Goal: Communication & Community: Answer question/provide support

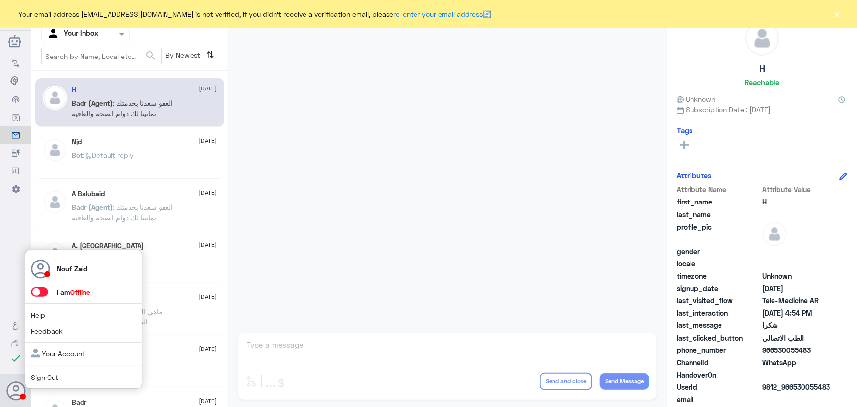
click at [40, 285] on div "Nouf Zaid I am Offline Help Feedback Your Account Sign Out" at bounding box center [84, 320] width 118 height 140
click at [43, 293] on span at bounding box center [39, 292] width 17 height 10
click at [0, 0] on input "checkbox" at bounding box center [0, 0] width 0 height 0
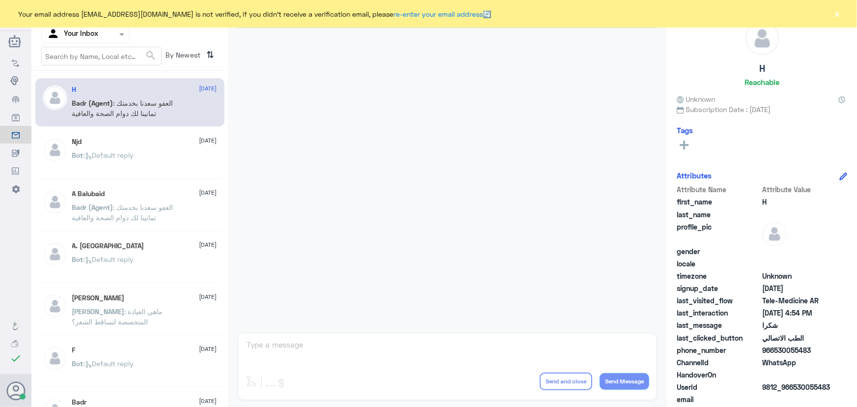
click at [462, 209] on div at bounding box center [447, 178] width 429 height 300
click at [838, 13] on button "×" at bounding box center [838, 14] width 10 height 10
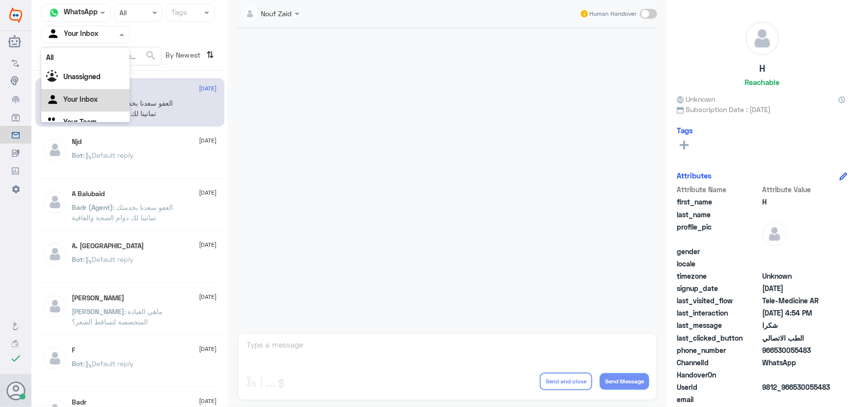
drag, startPoint x: 101, startPoint y: 32, endPoint x: 128, endPoint y: 32, distance: 26.5
click at [104, 30] on div at bounding box center [85, 33] width 87 height 11
click at [101, 55] on div "All" at bounding box center [85, 57] width 88 height 18
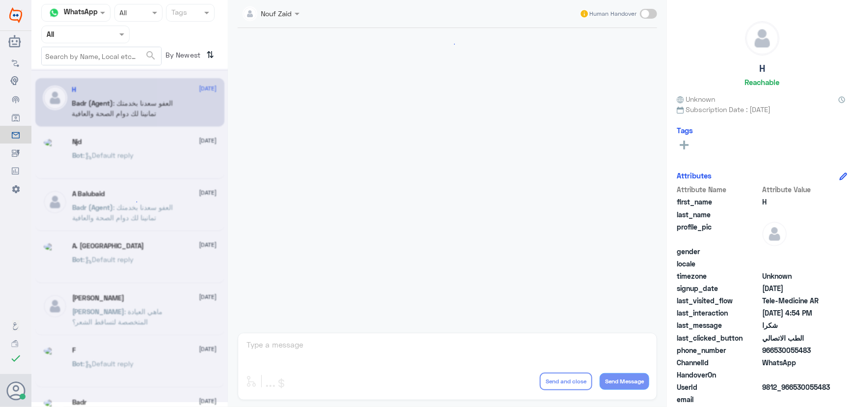
scroll to position [468, 0]
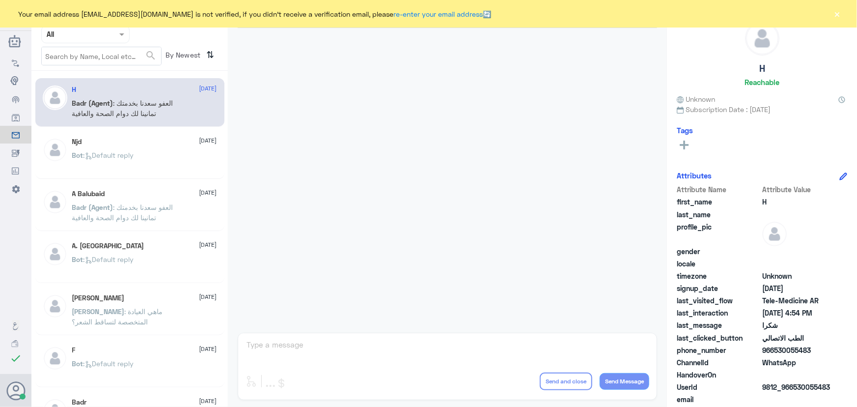
click at [156, 151] on div "Njd 10 August Bot : Default reply" at bounding box center [144, 156] width 145 height 37
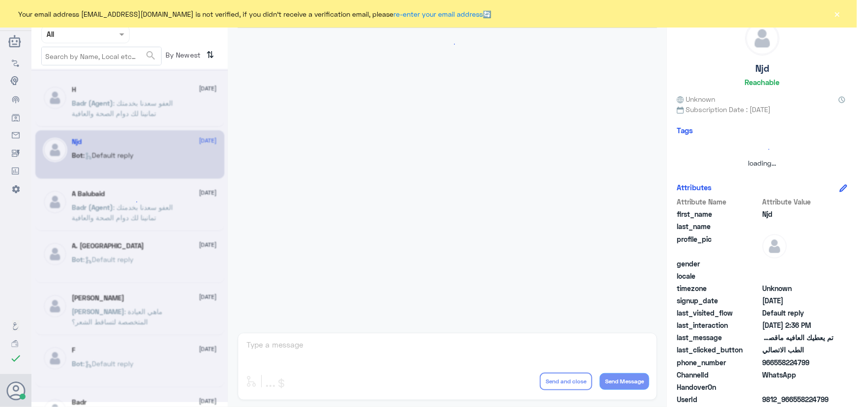
scroll to position [651, 0]
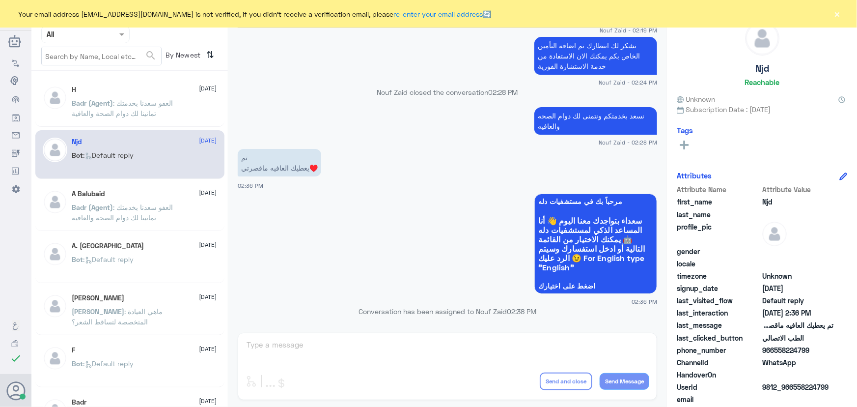
click at [837, 14] on button "×" at bounding box center [838, 14] width 10 height 10
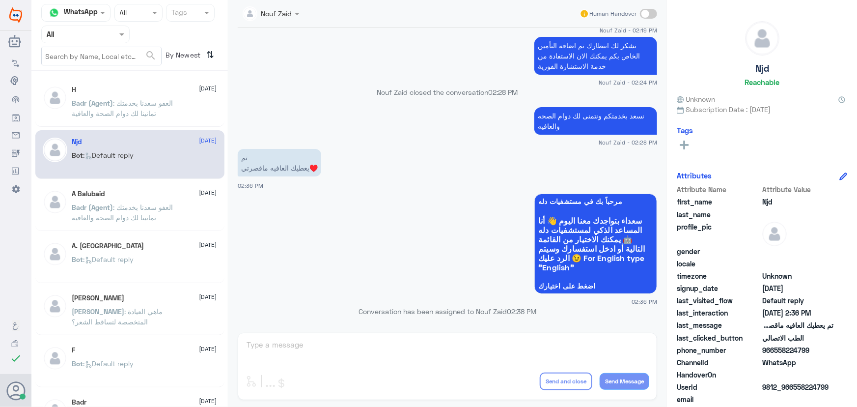
click at [153, 92] on div "H 10 August" at bounding box center [144, 89] width 145 height 8
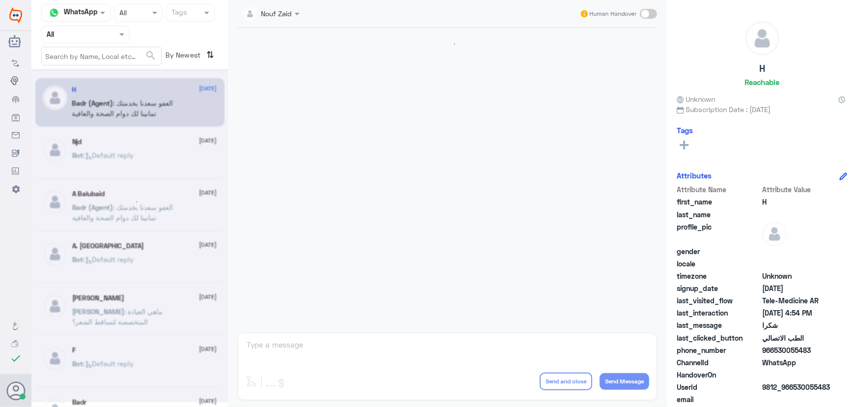
scroll to position [468, 0]
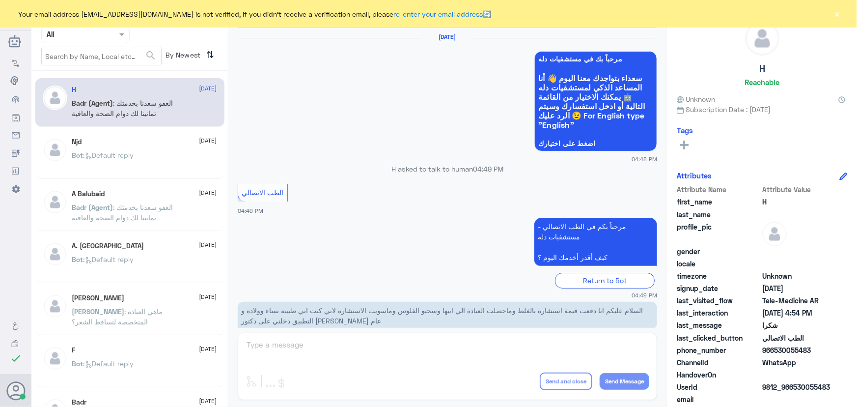
scroll to position [468, 0]
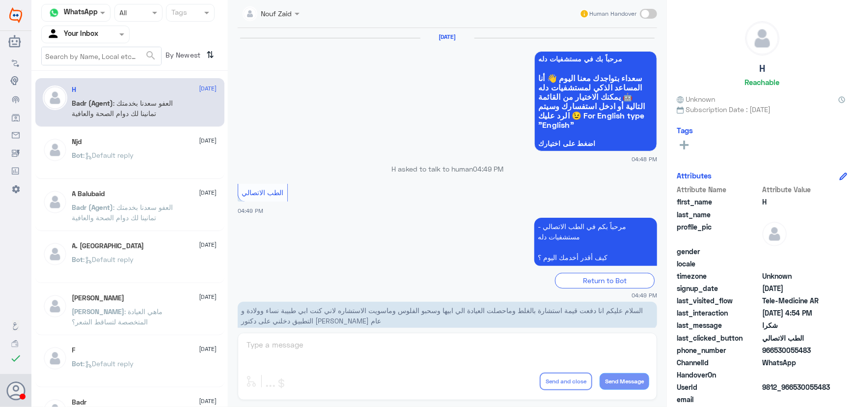
scroll to position [468, 0]
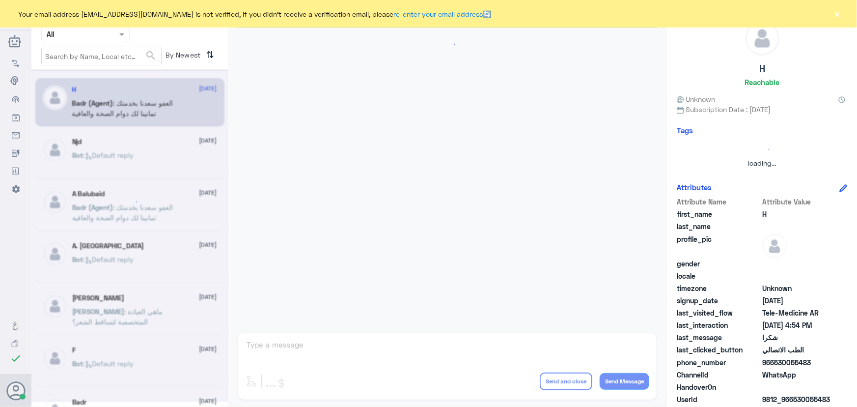
click at [835, 15] on button "×" at bounding box center [838, 14] width 10 height 10
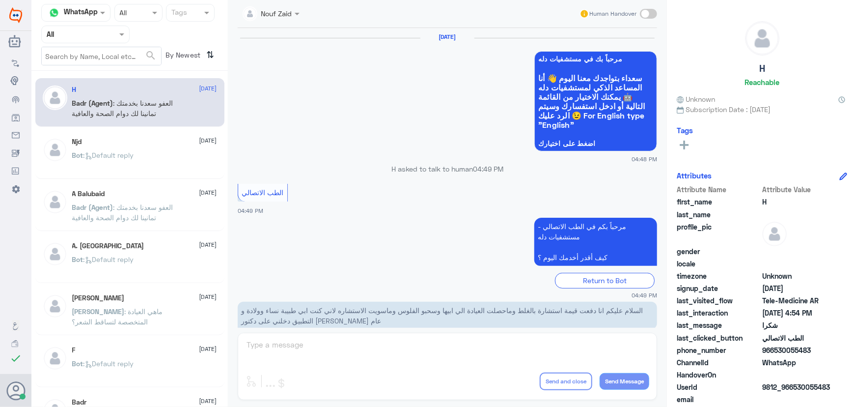
scroll to position [468, 0]
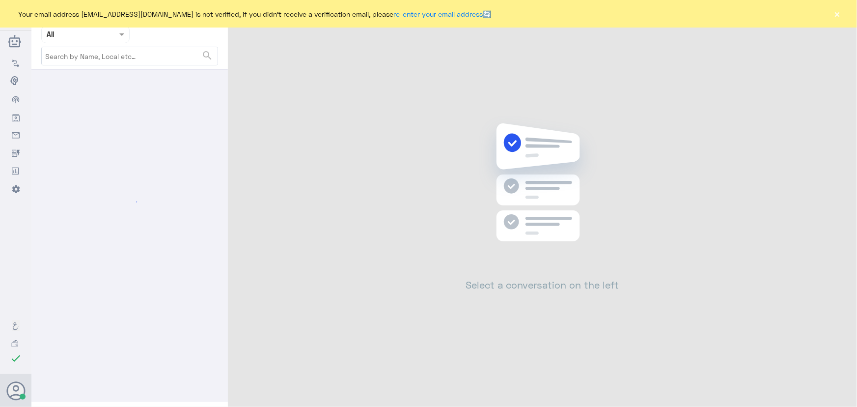
click at [836, 15] on button "×" at bounding box center [838, 14] width 10 height 10
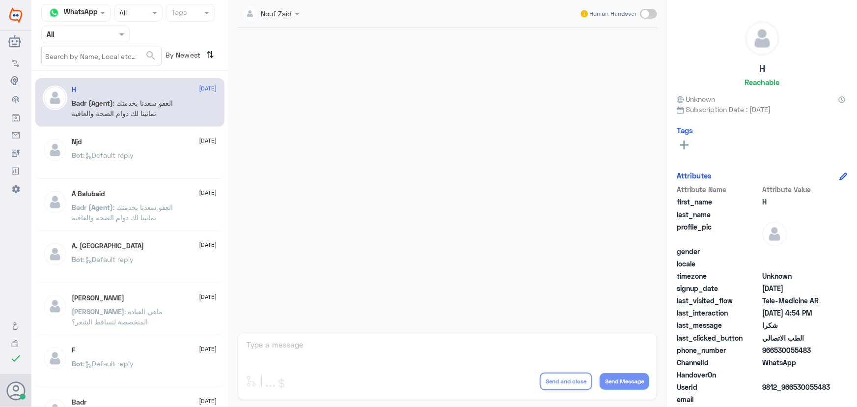
click at [282, 81] on div at bounding box center [447, 178] width 429 height 300
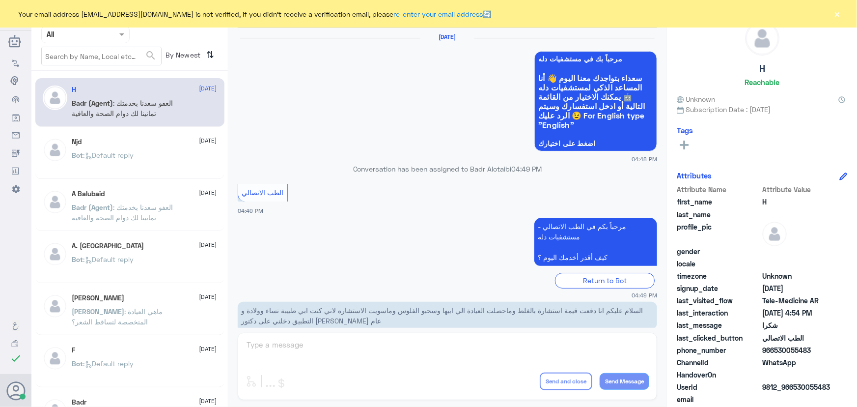
scroll to position [468, 0]
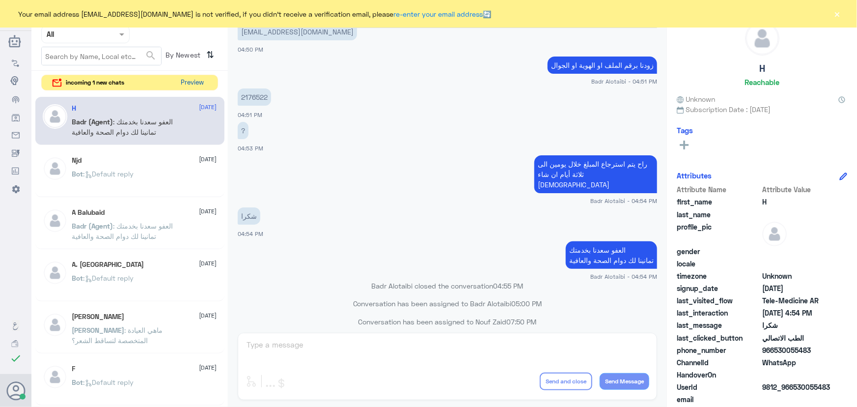
click at [200, 85] on button "Preview" at bounding box center [192, 82] width 30 height 15
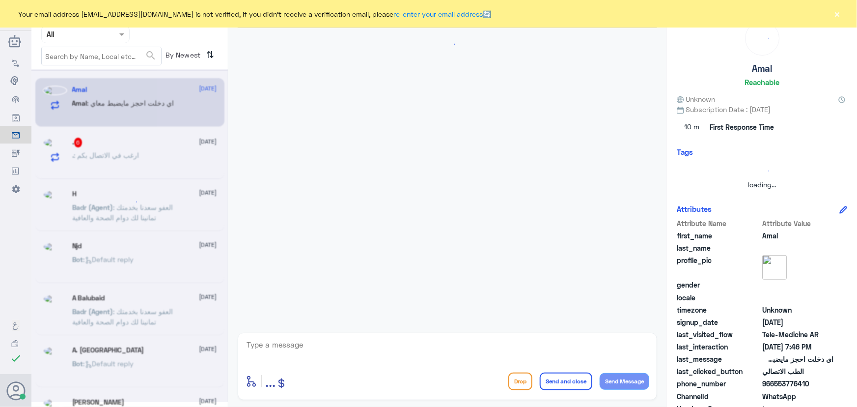
scroll to position [375, 0]
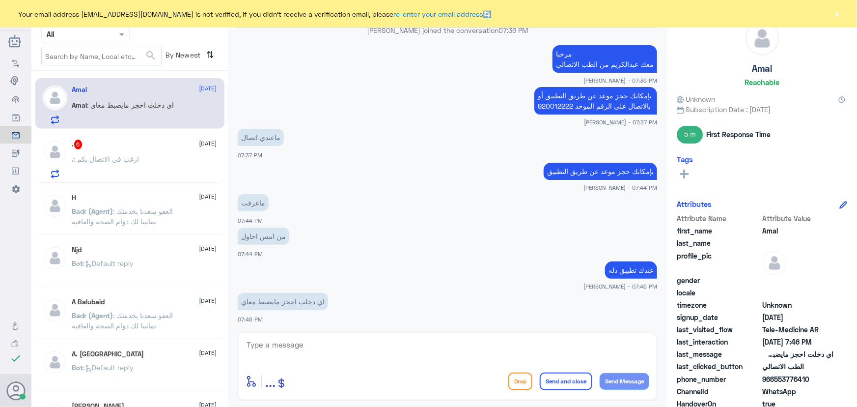
click at [161, 147] on div ". 6 15 October" at bounding box center [144, 145] width 145 height 10
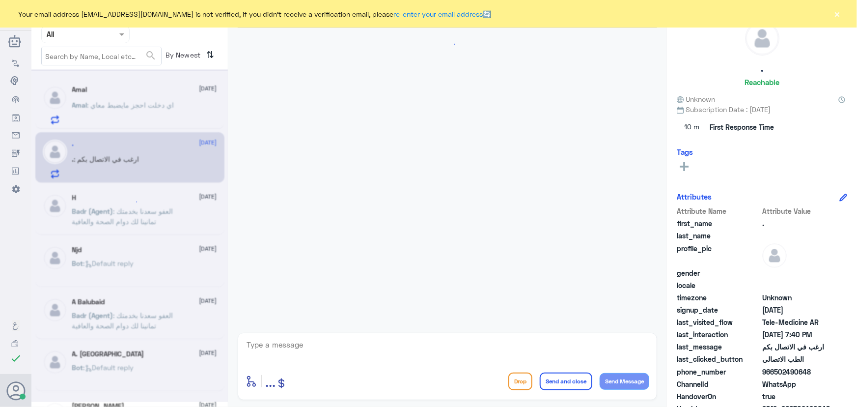
scroll to position [612, 0]
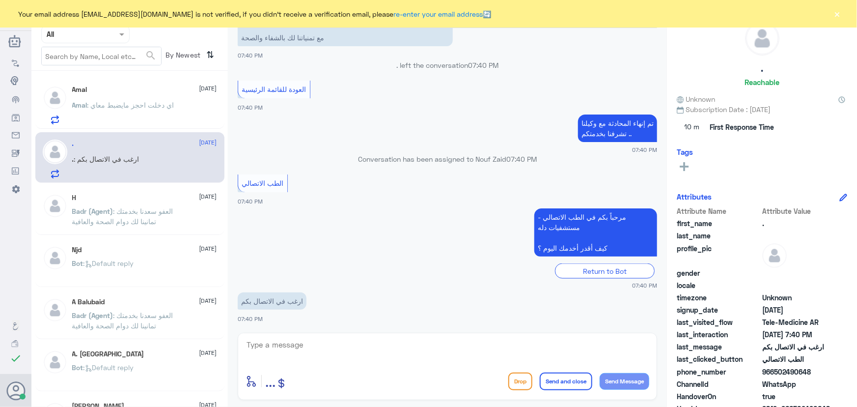
click at [326, 347] on textarea at bounding box center [448, 350] width 404 height 24
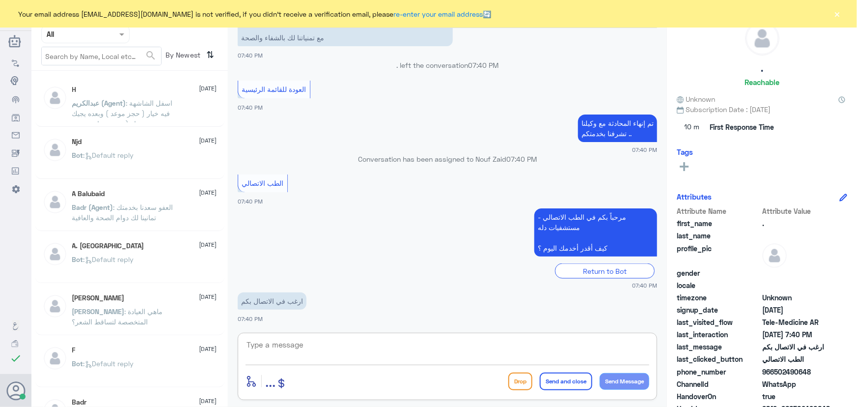
click at [124, 173] on p "Bot : Default reply" at bounding box center [103, 162] width 62 height 25
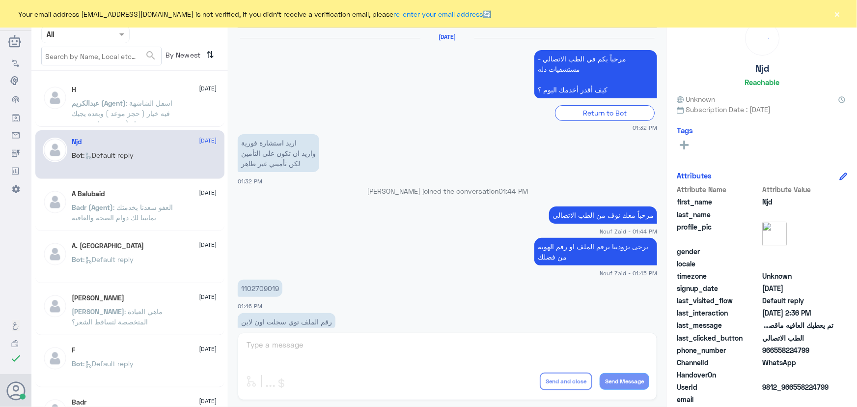
scroll to position [651, 0]
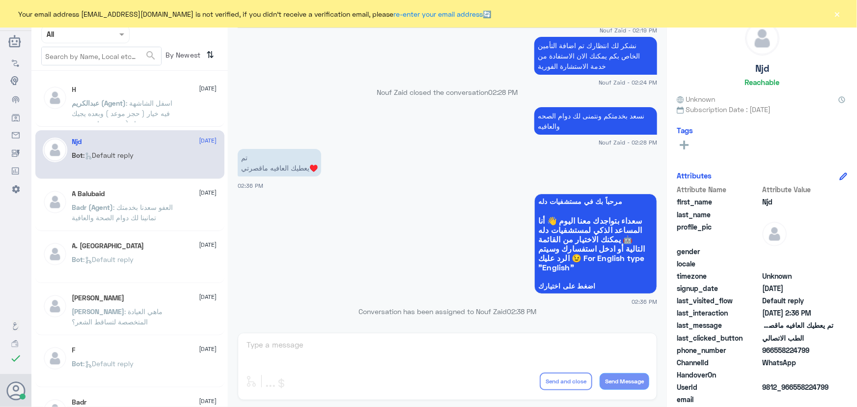
click at [165, 117] on p "عبدالكريم (Agent) : اسفل الشاشهة فيه خيار ( حجز موعد ) وبعده يجيك خيار ( حضوري …" at bounding box center [127, 110] width 111 height 25
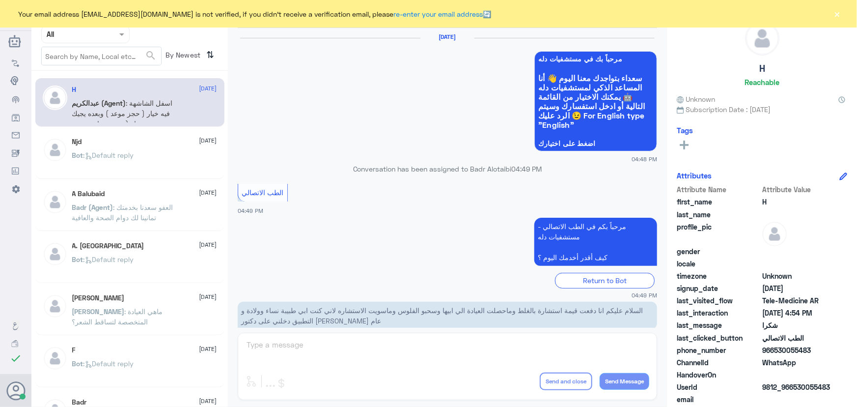
scroll to position [468, 0]
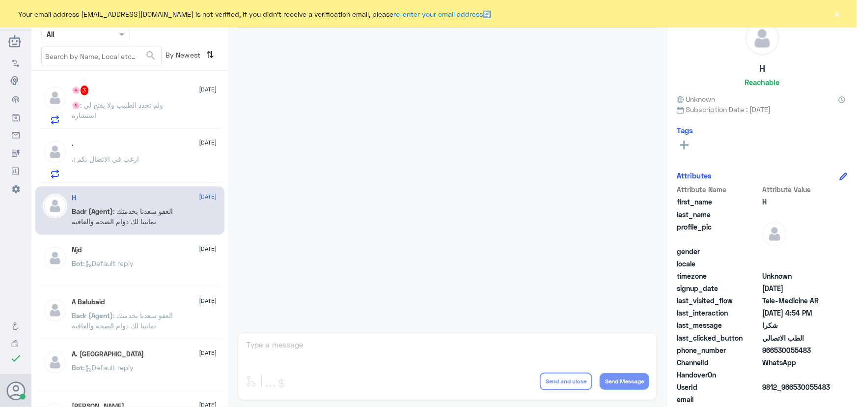
click at [189, 114] on div "🌸 : ولم تحدد الطبيب ولا يفتح لي استشارة" at bounding box center [144, 113] width 145 height 22
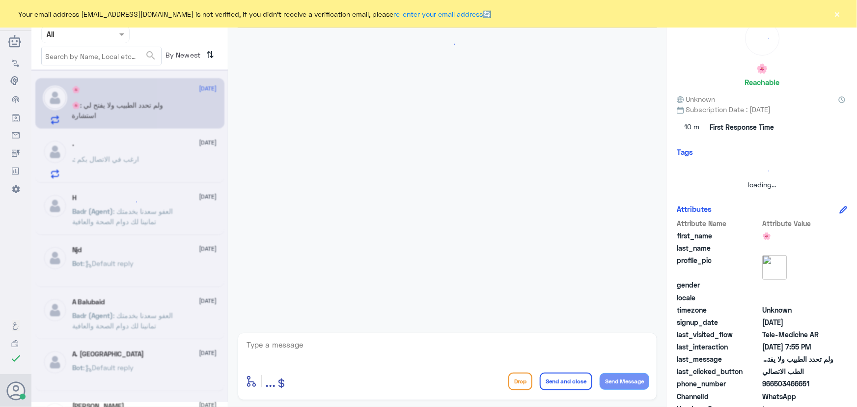
scroll to position [87, 0]
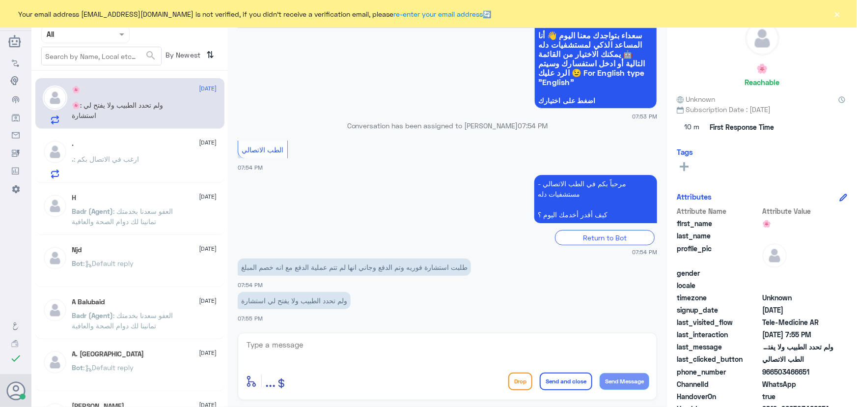
click at [459, 359] on textarea at bounding box center [448, 350] width 404 height 24
paste textarea "مرحباً معك نوف من الطب الاتصالي كيف اقدر أساعدك؟"
drag, startPoint x: 599, startPoint y: 345, endPoint x: 613, endPoint y: 347, distance: 13.3
click at [613, 347] on textarea "مرحباً معك نوف من الطب الاتصالي كيف اقدر أساعدك؟" at bounding box center [448, 350] width 404 height 24
drag, startPoint x: 479, startPoint y: 346, endPoint x: 541, endPoint y: 353, distance: 62.3
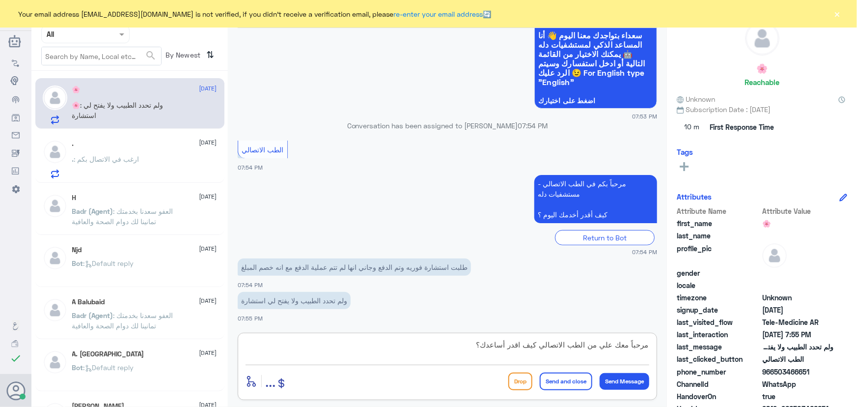
click at [541, 353] on textarea "مرحباً معك علي من الطب الاتصالي كيف اقدر أساعدك؟" at bounding box center [448, 350] width 404 height 24
type textarea "مرحباً معك علي من الطب الاتصالي"
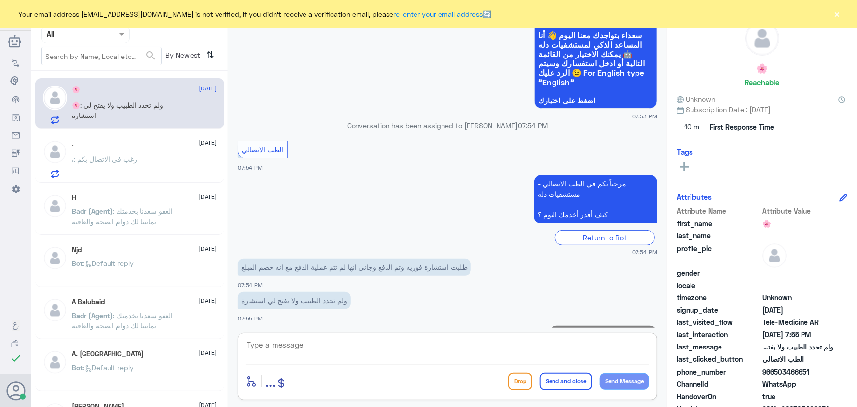
scroll to position [118, 0]
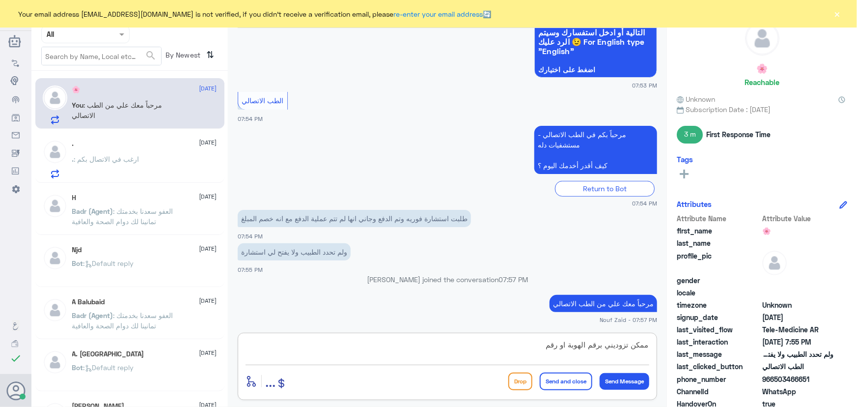
click at [578, 345] on textarea "ممكن تزوديني برقم الهوبة او رقم" at bounding box center [448, 350] width 404 height 24
click at [536, 343] on textarea "ممكن تزوديني برقم الهوية او رقم" at bounding box center [448, 350] width 404 height 24
type textarea "ممكن تزوديني برقم الهوية او رقم الملف"
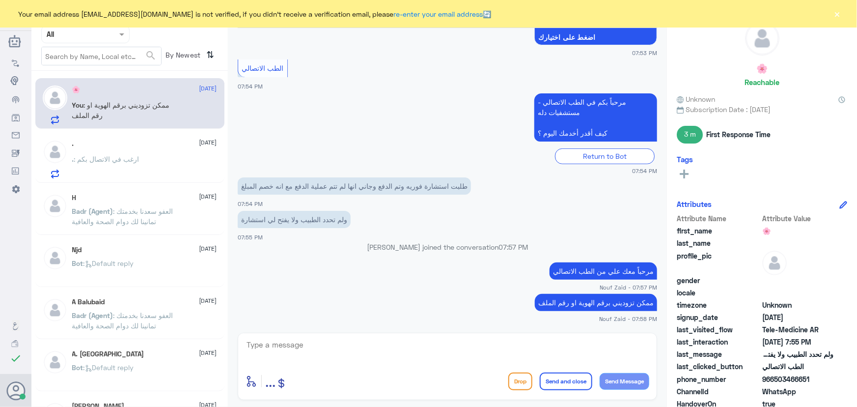
click at [183, 150] on div ". [DATE] . : ارغب في [GEOGRAPHIC_DATA]" at bounding box center [144, 159] width 145 height 39
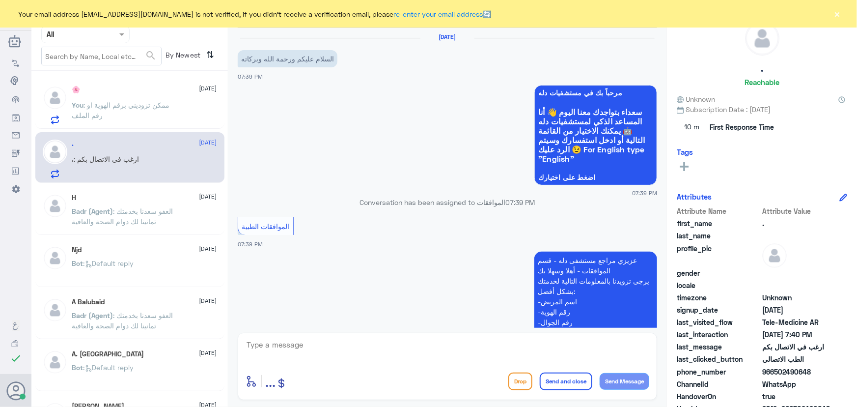
scroll to position [612, 0]
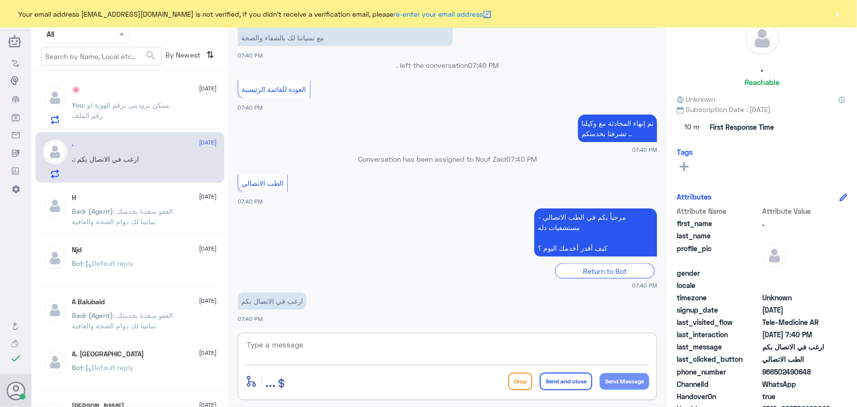
click at [411, 340] on textarea at bounding box center [448, 350] width 404 height 24
click at [178, 105] on div "🌸 : 7978" at bounding box center [144, 113] width 145 height 22
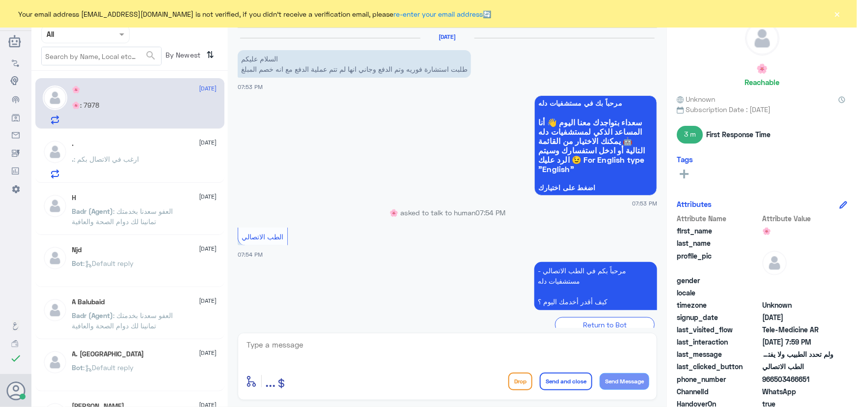
scroll to position [211, 0]
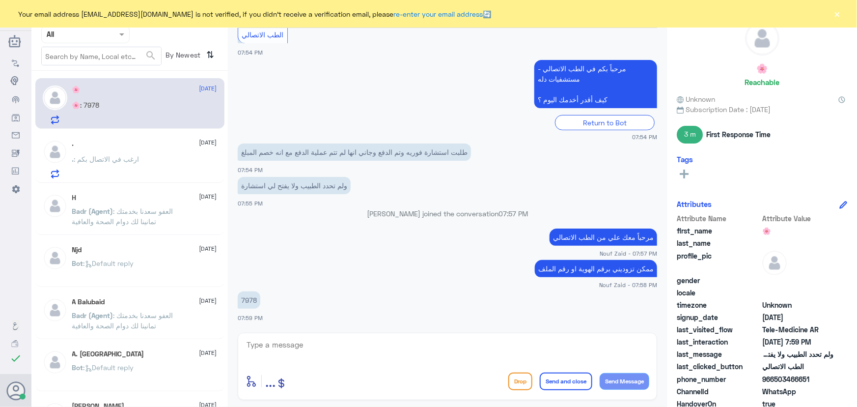
click at [253, 295] on p "7978" at bounding box center [249, 299] width 23 height 17
copy p "7978"
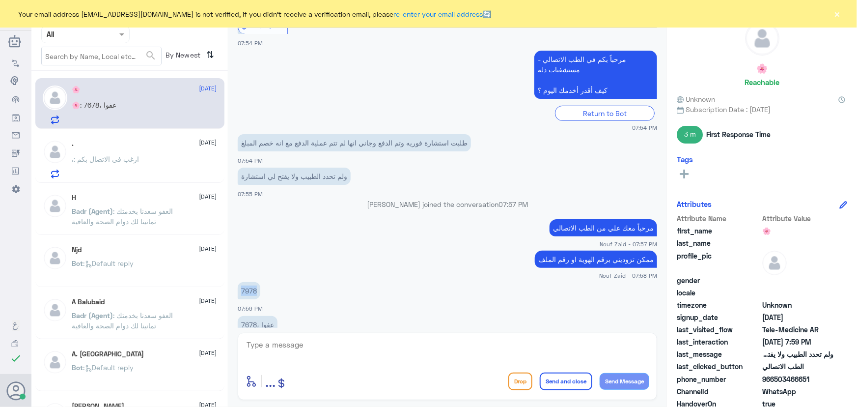
scroll to position [245, 0]
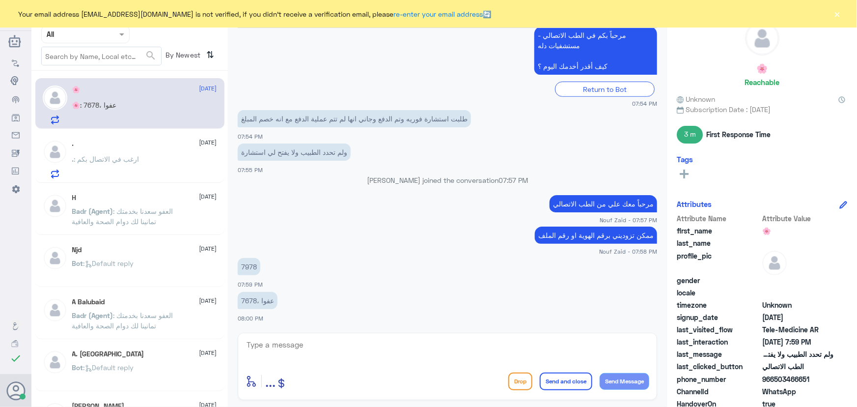
click at [251, 299] on p "عفوا ،7678" at bounding box center [258, 300] width 40 height 17
drag, startPoint x: 256, startPoint y: 301, endPoint x: 246, endPoint y: 302, distance: 10.9
click at [246, 302] on p "عفوا ،7678" at bounding box center [258, 300] width 40 height 17
click at [249, 302] on p "عفوا ،7678" at bounding box center [258, 300] width 40 height 17
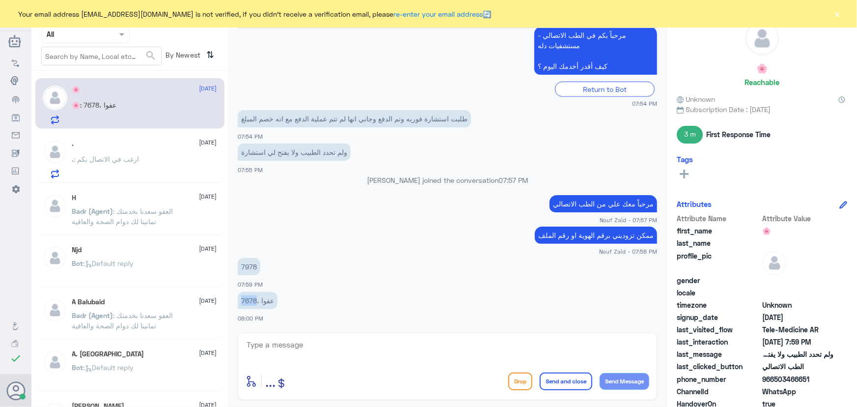
copy p "7678"
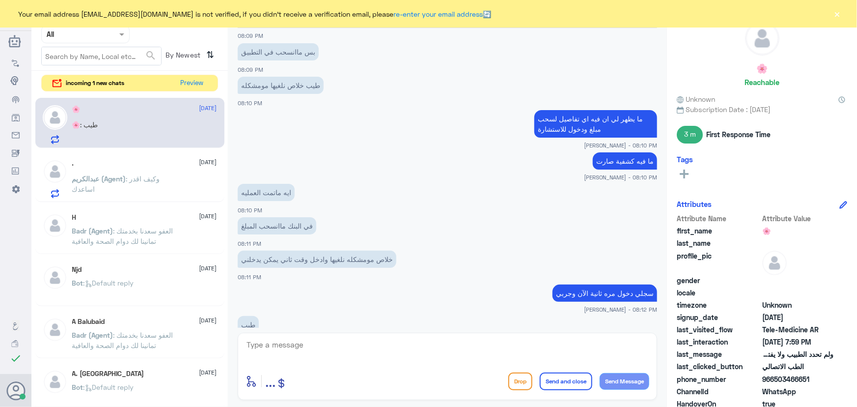
scroll to position [873, 0]
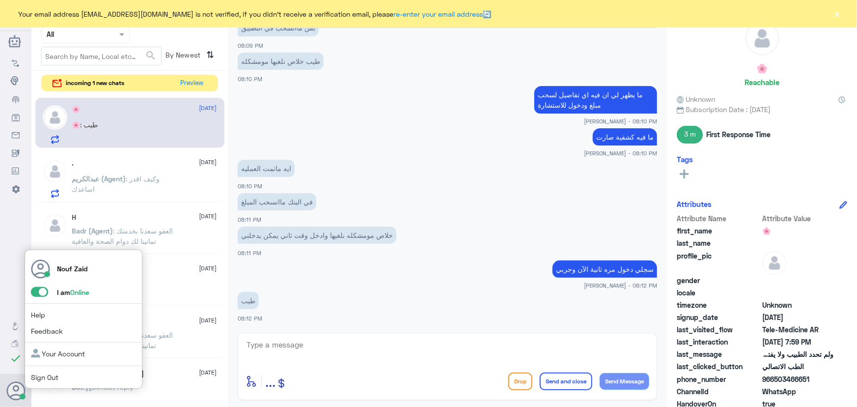
click at [23, 393] on icon at bounding box center [16, 391] width 20 height 20
click at [39, 295] on span at bounding box center [39, 292] width 17 height 10
click at [0, 0] on input "checkbox" at bounding box center [0, 0] width 0 height 0
